Goal: Task Accomplishment & Management: Use online tool/utility

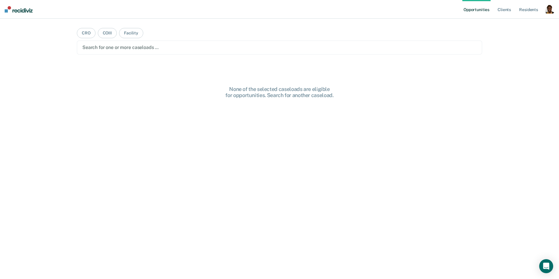
click at [550, 12] on div "button" at bounding box center [549, 8] width 9 height 9
click at [517, 22] on link "Profile" at bounding box center [526, 23] width 47 height 5
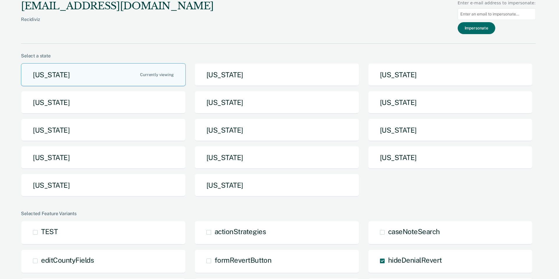
click at [135, 182] on button "[US_STATE]" at bounding box center [103, 185] width 165 height 23
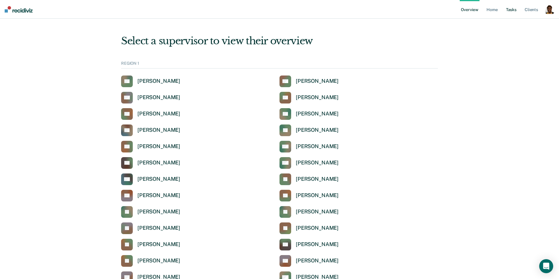
click at [510, 9] on link "Tasks" at bounding box center [511, 9] width 13 height 19
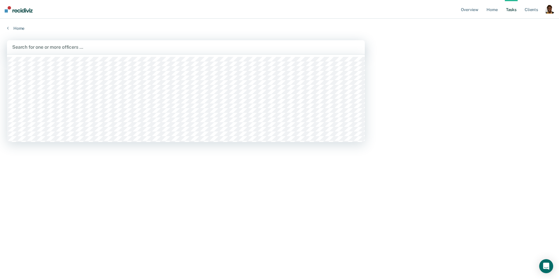
click at [170, 45] on div at bounding box center [186, 47] width 348 height 7
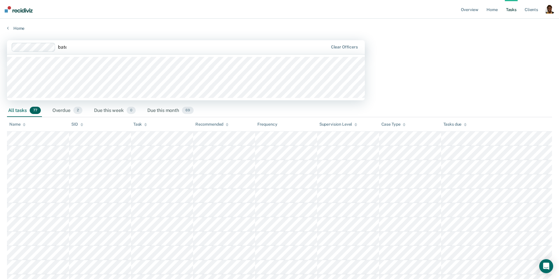
type input "batem"
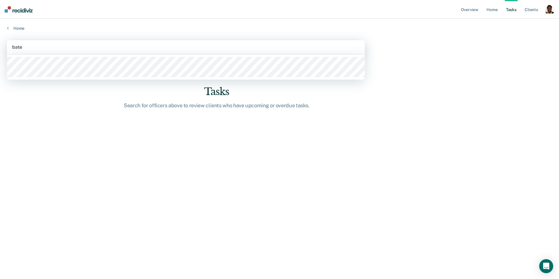
type input "batem"
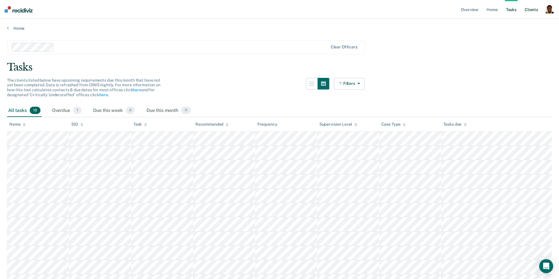
click at [531, 10] on link "Client s" at bounding box center [532, 9] width 16 height 19
